Goal: Information Seeking & Learning: Learn about a topic

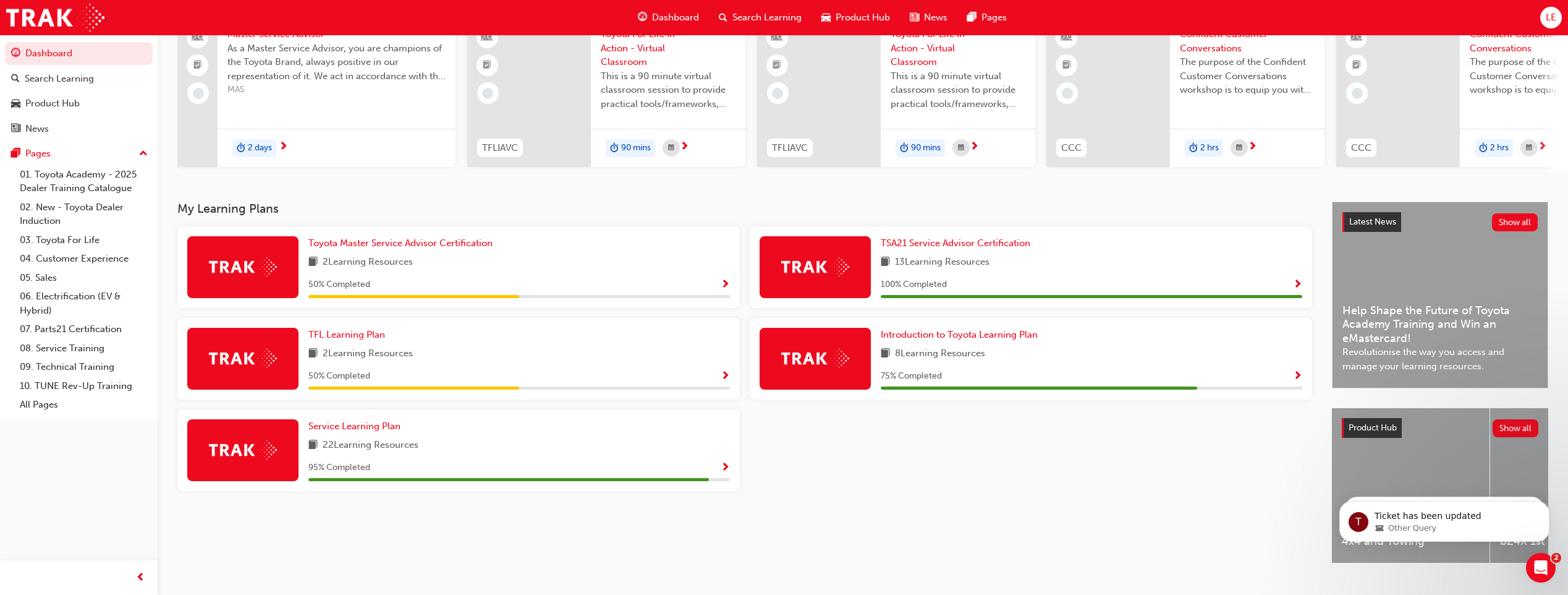
scroll to position [124, 0]
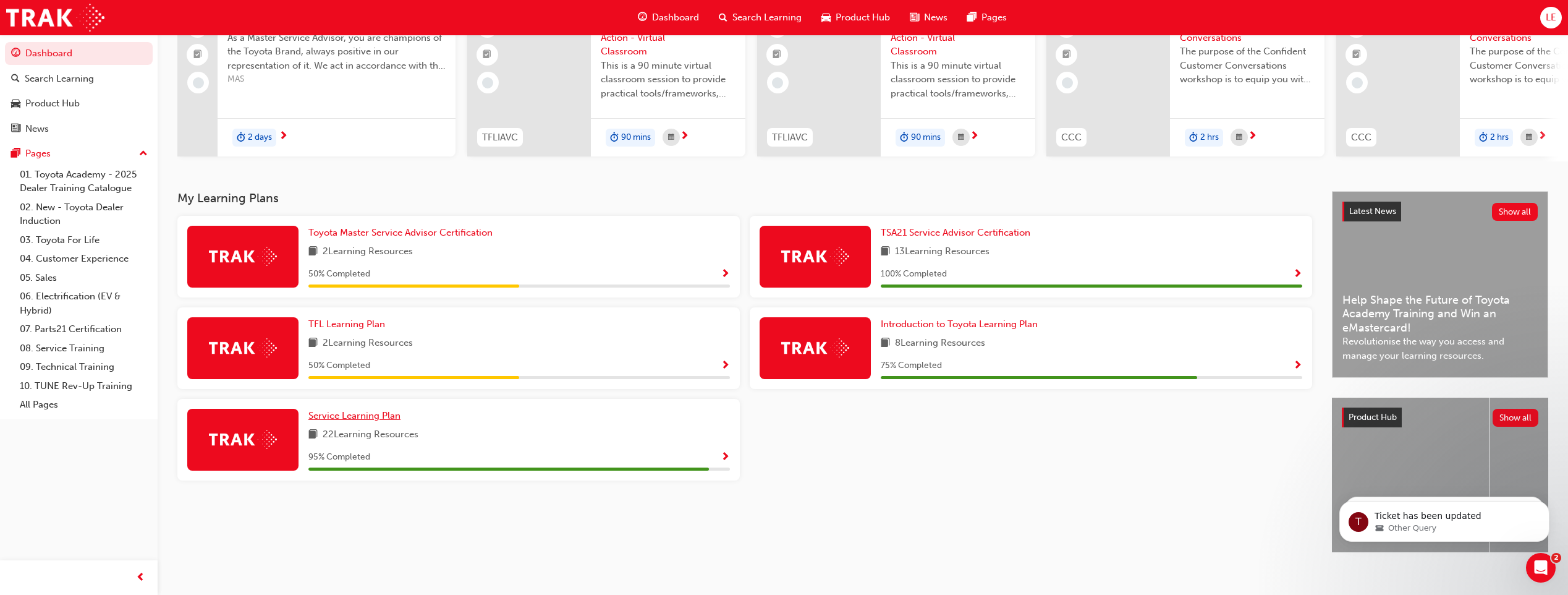
drag, startPoint x: 368, startPoint y: 420, endPoint x: 344, endPoint y: 418, distance: 24.1
click at [368, 420] on span "Service Learning Plan" at bounding box center [354, 416] width 92 height 11
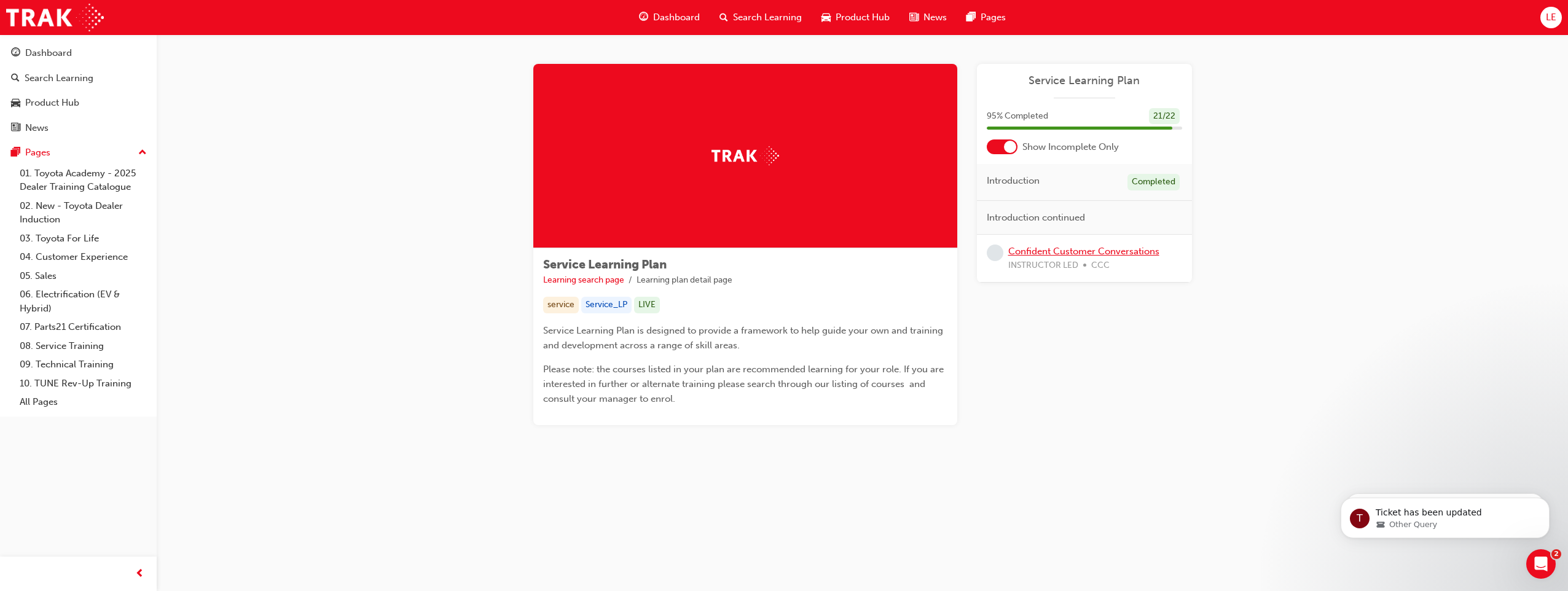
click at [1068, 255] on link "Confident Customer Conversations" at bounding box center [1083, 251] width 151 height 11
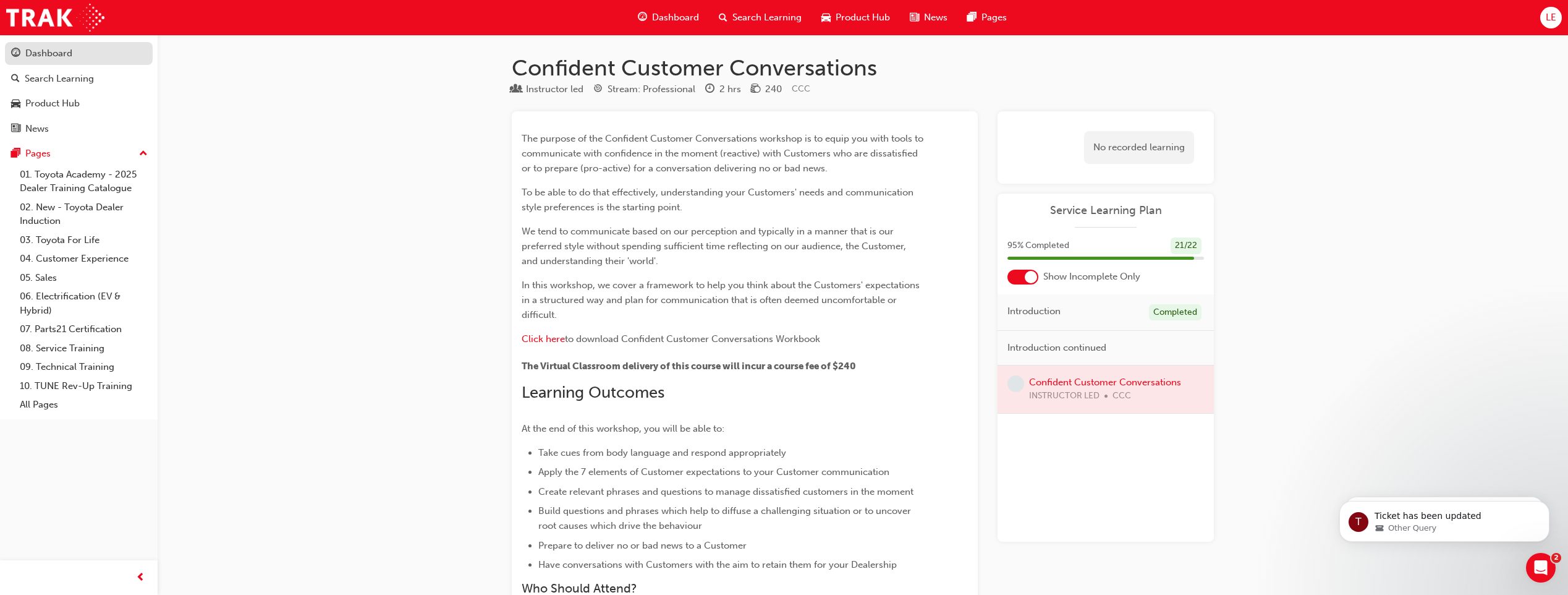
click at [56, 53] on div "Dashboard" at bounding box center [49, 53] width 47 height 14
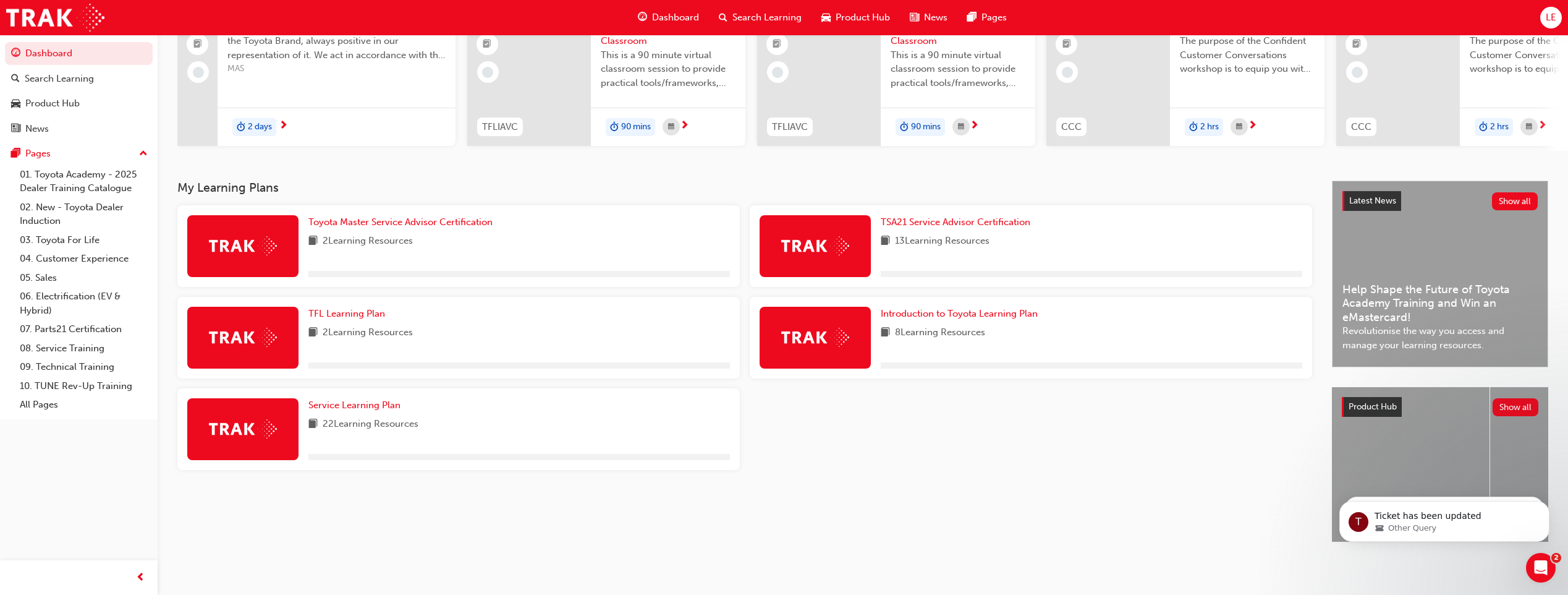
scroll to position [144, 0]
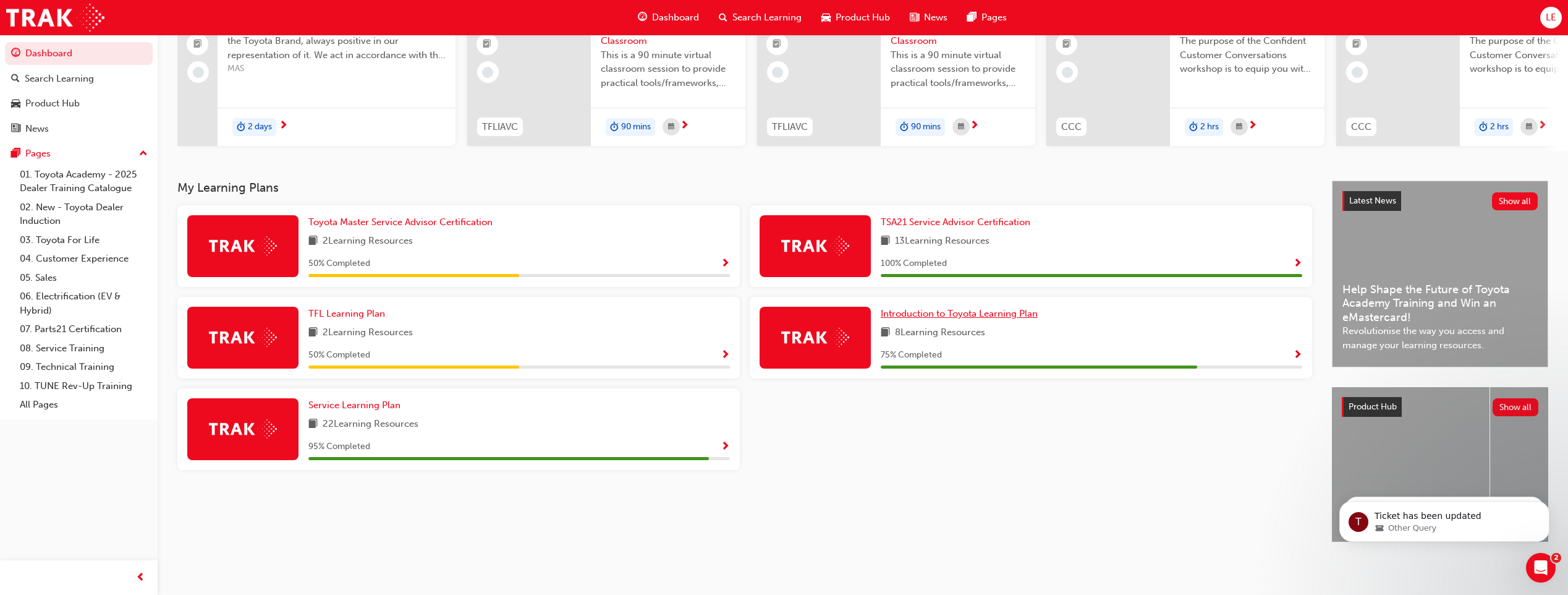
click at [942, 309] on span "Introduction to Toyota Learning Plan" at bounding box center [959, 313] width 157 height 11
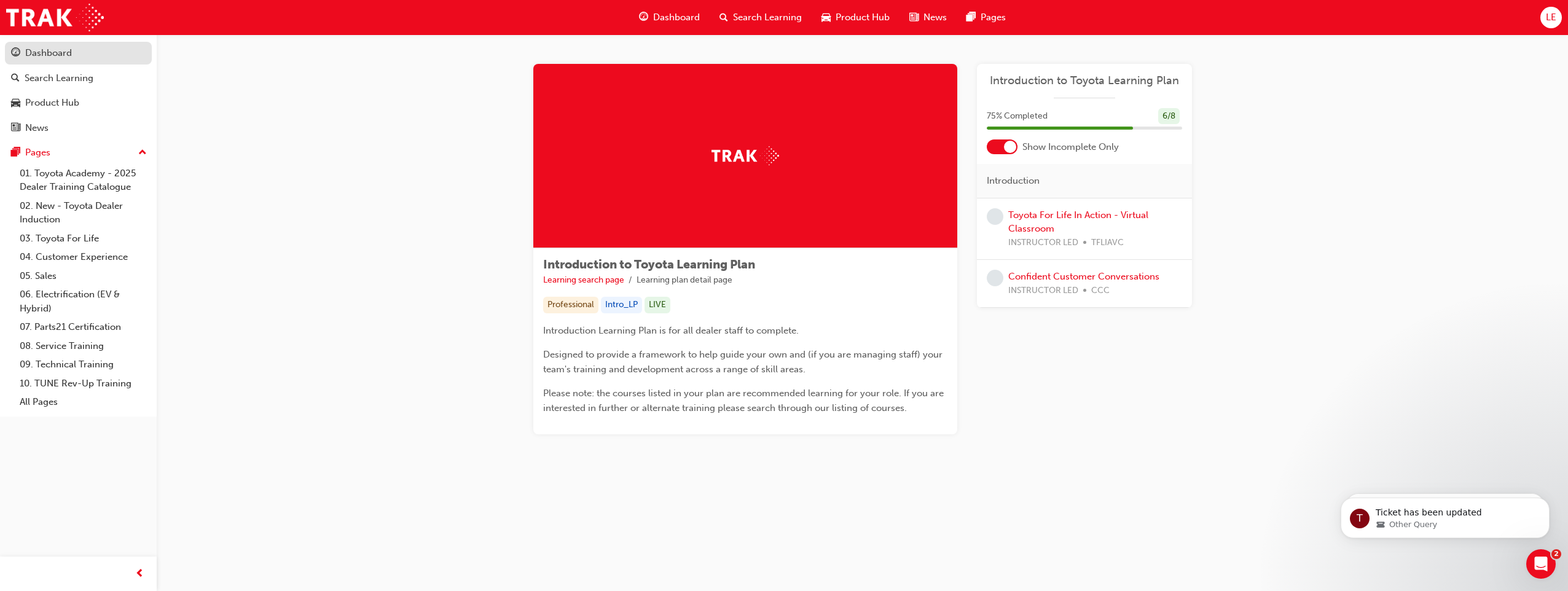
click at [53, 58] on div "Dashboard" at bounding box center [48, 53] width 46 height 14
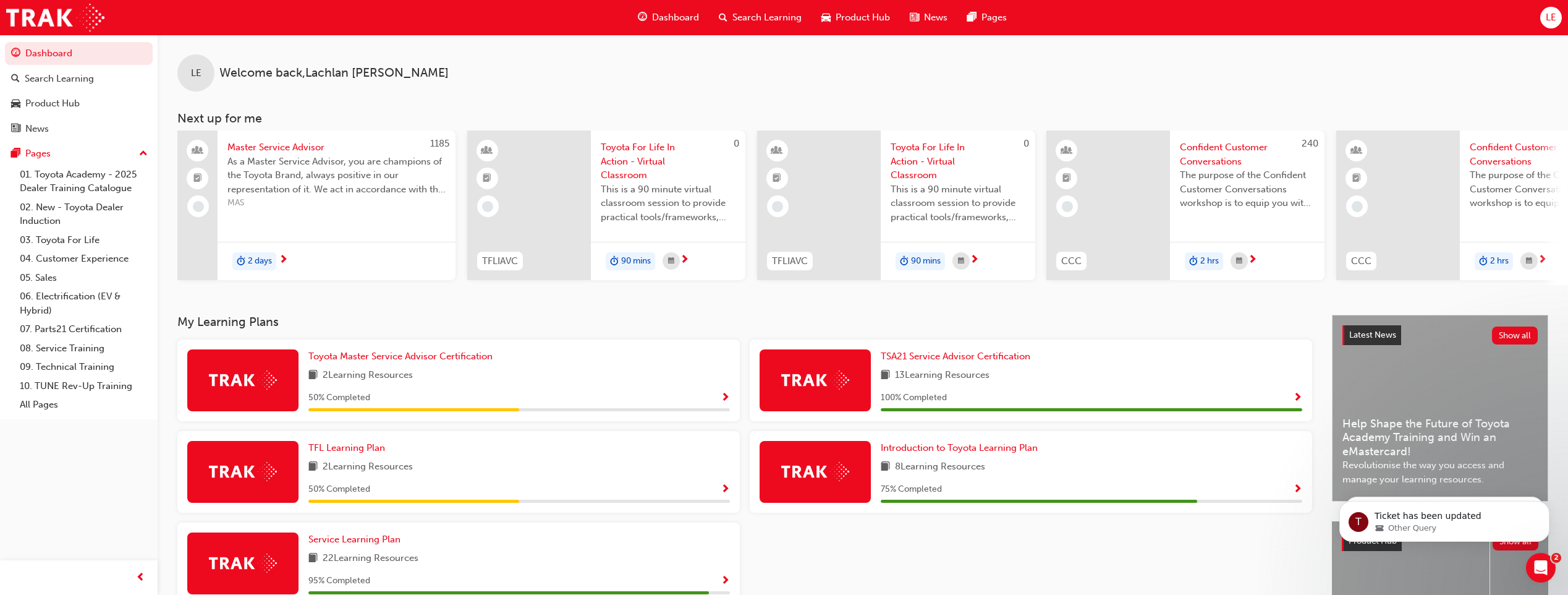
click at [755, 19] on span "Search Learning" at bounding box center [766, 17] width 69 height 14
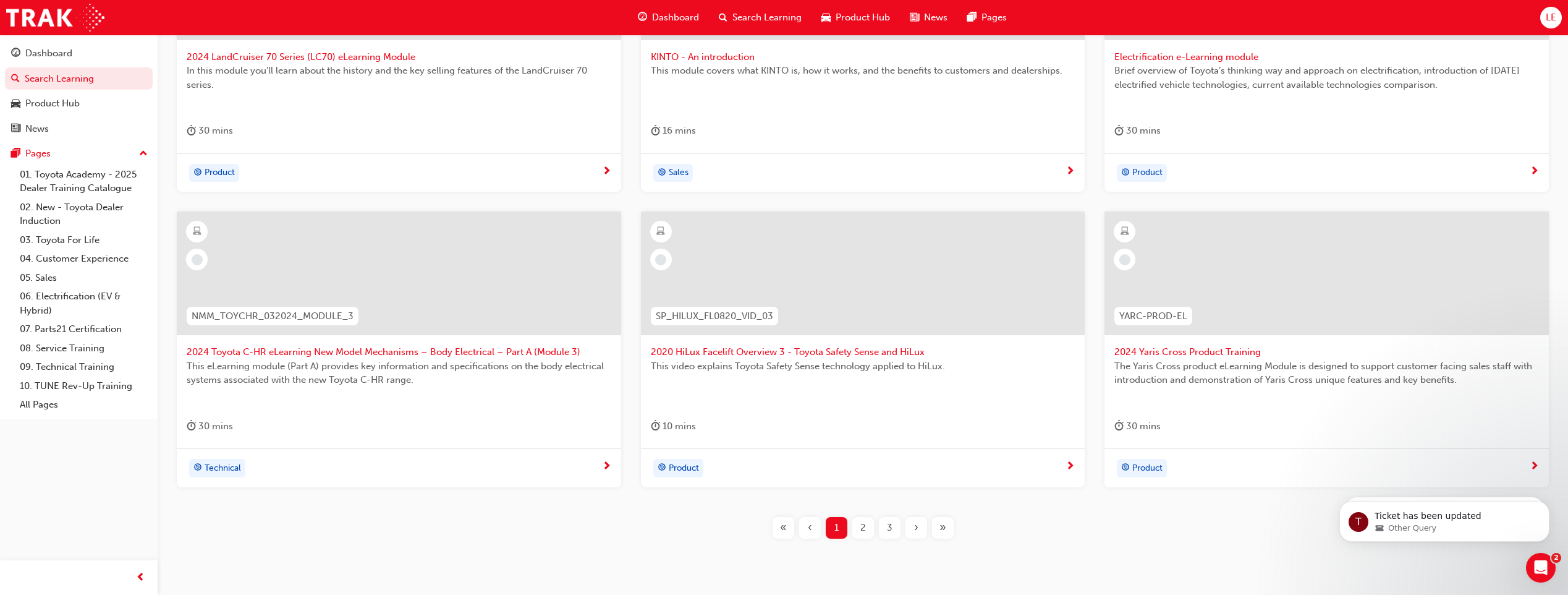
scroll to position [414, 0]
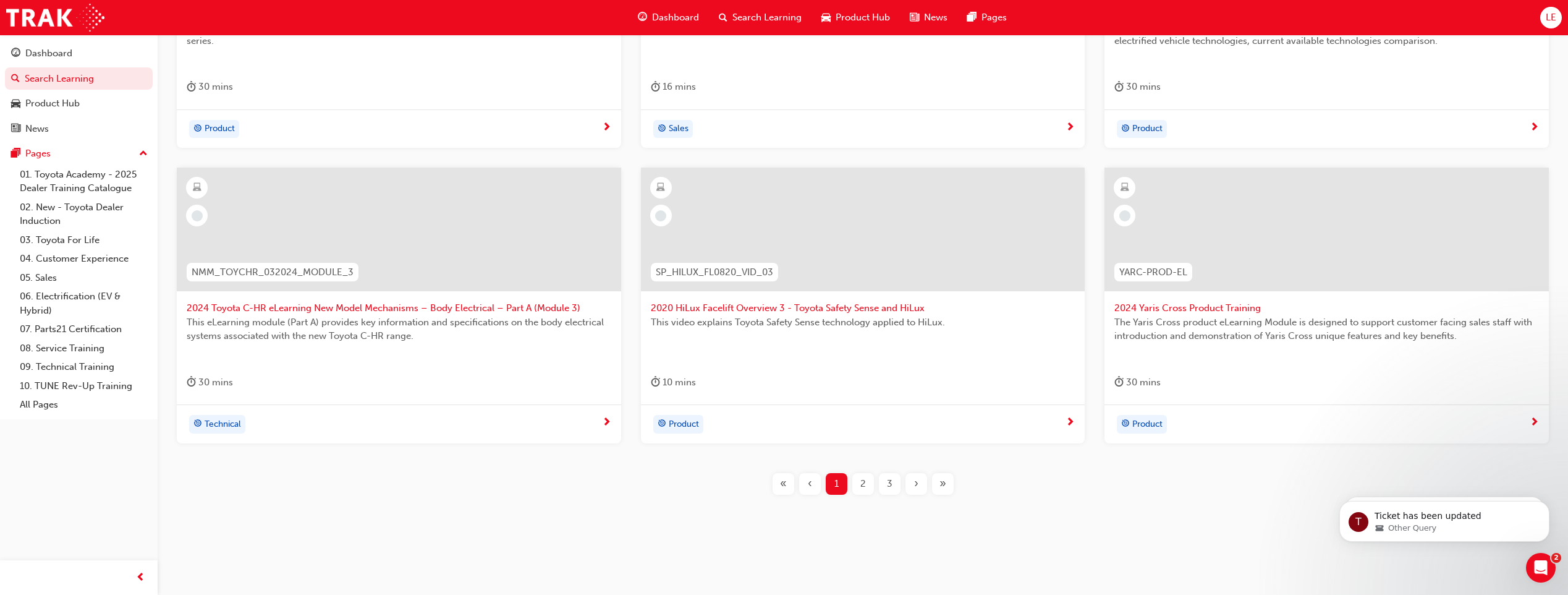
click at [863, 483] on span "2" at bounding box center [863, 484] width 5 height 14
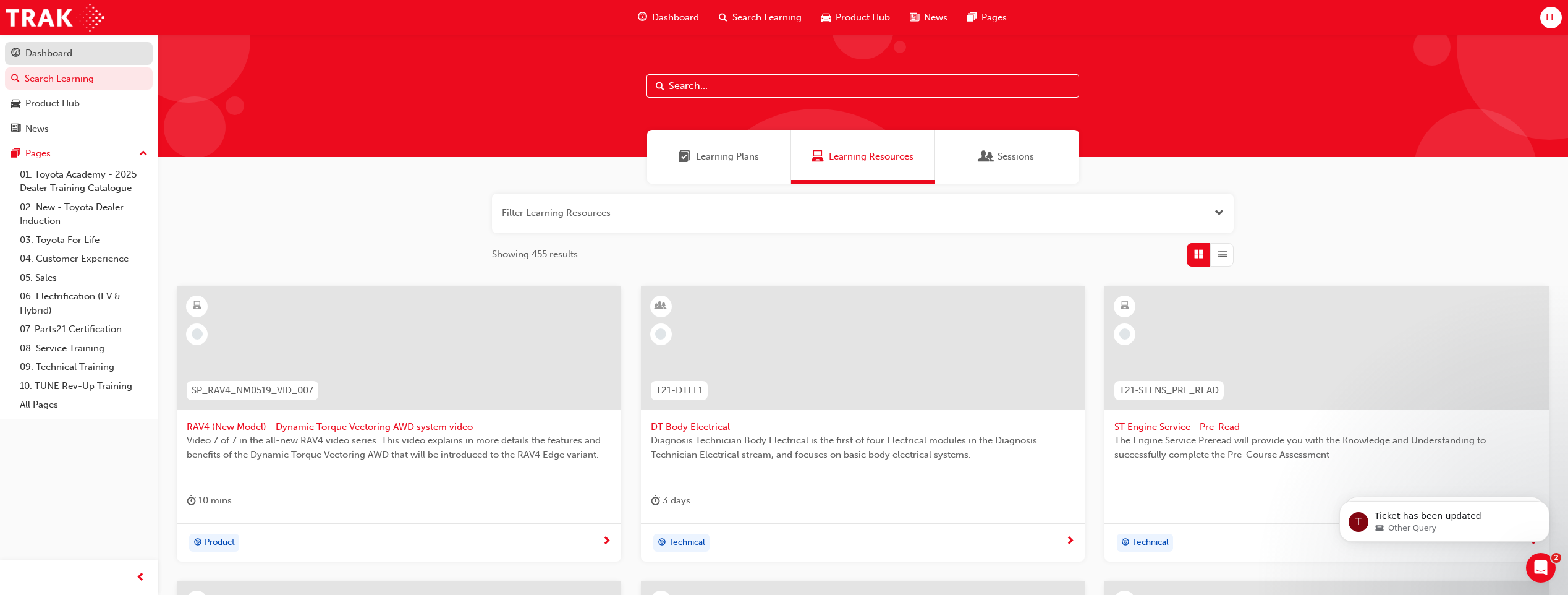
click at [67, 47] on div "Dashboard" at bounding box center [49, 53] width 47 height 14
